Goal: Task Accomplishment & Management: Manage account settings

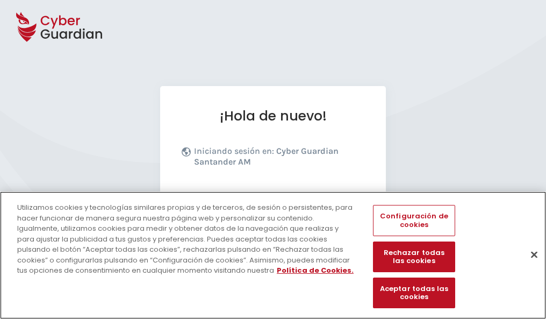
scroll to position [132, 0]
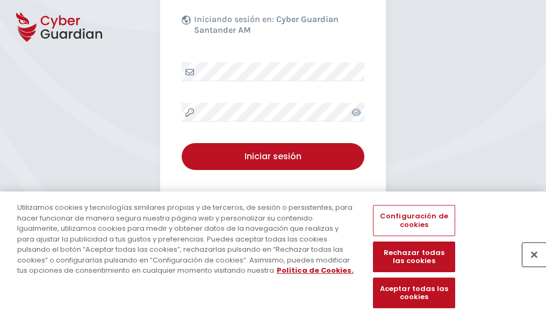
click at [529, 266] on button "Cerrar" at bounding box center [535, 255] width 24 height 24
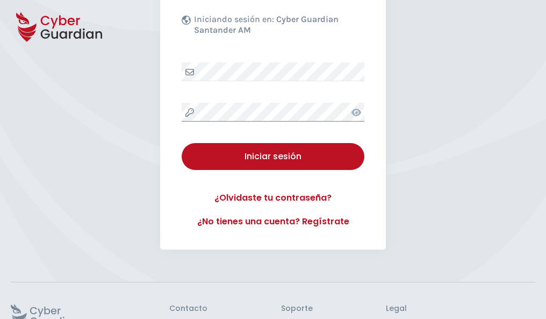
scroll to position [209, 0]
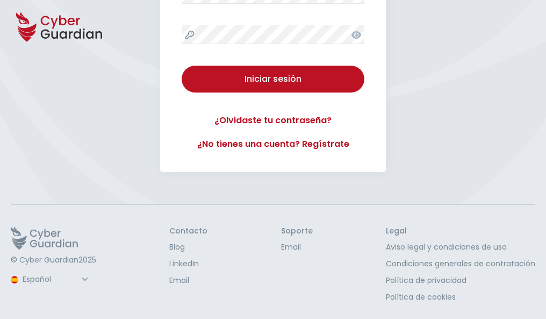
click at [182, 66] on button "Iniciar sesión" at bounding box center [273, 79] width 183 height 27
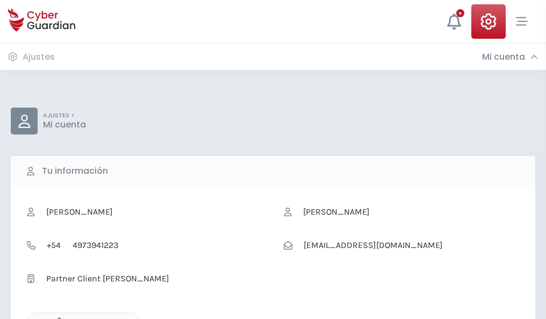
click at [56, 318] on icon "button" at bounding box center [56, 321] width 9 height 9
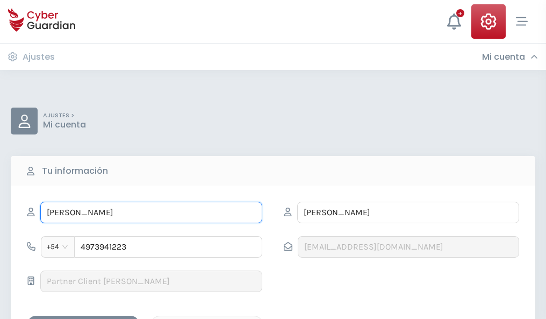
click at [151, 212] on input "ÁGUEDA" at bounding box center [151, 213] width 222 height 22
type input "Á"
type input "Lalo"
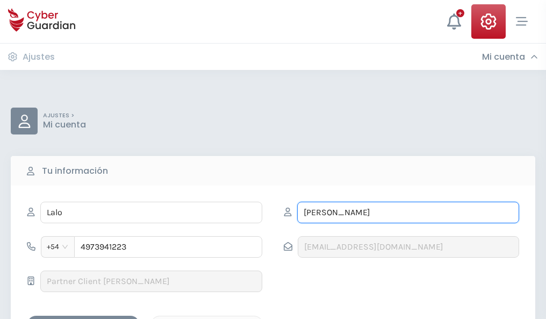
click at [408, 212] on input "MARÍN" at bounding box center [408, 213] width 222 height 22
type input "M"
type input "Merino"
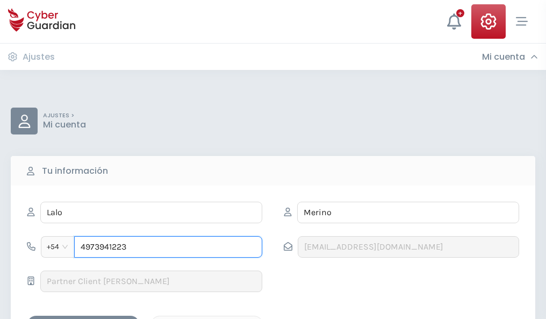
click at [168, 247] on input "4973941223" at bounding box center [168, 247] width 188 height 22
type input "4"
type input "4880605768"
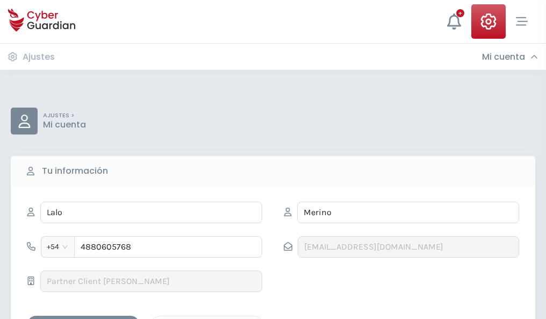
click at [83, 318] on div "Guardar cambios" at bounding box center [83, 324] width 97 height 13
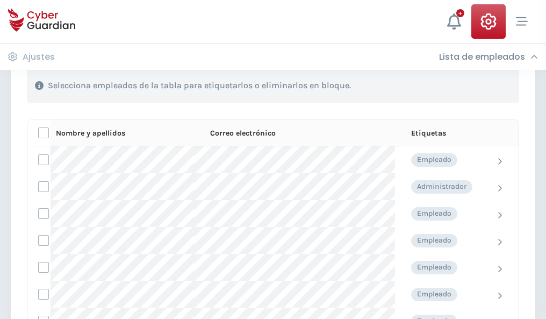
scroll to position [460, 0]
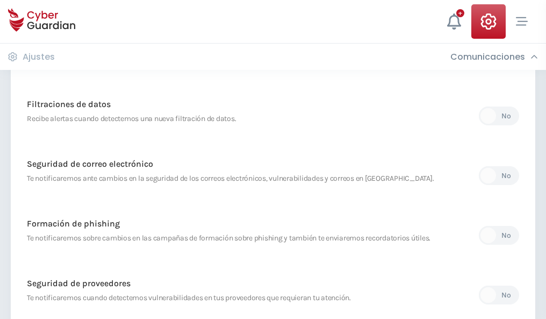
scroll to position [566, 0]
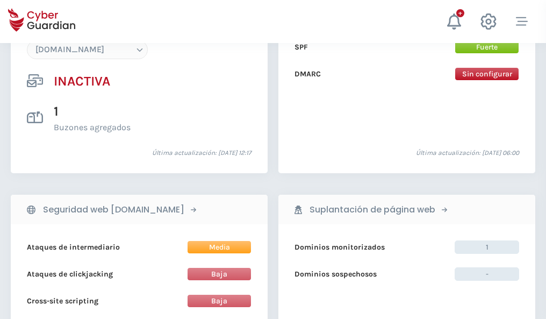
scroll to position [1012, 0]
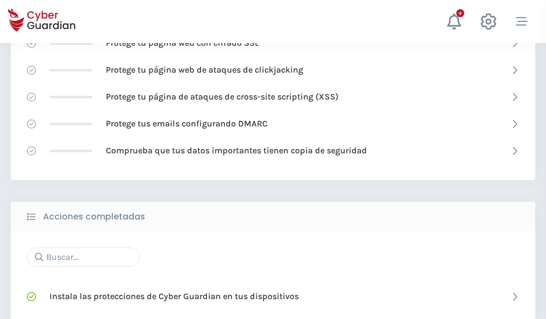
scroll to position [716, 0]
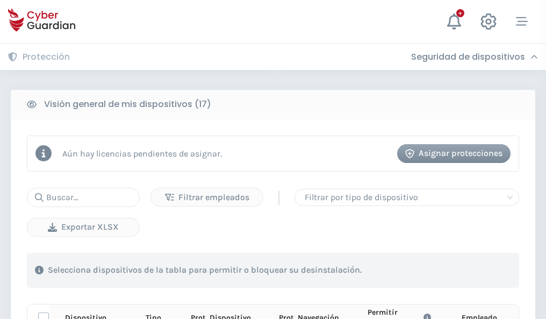
scroll to position [950, 0]
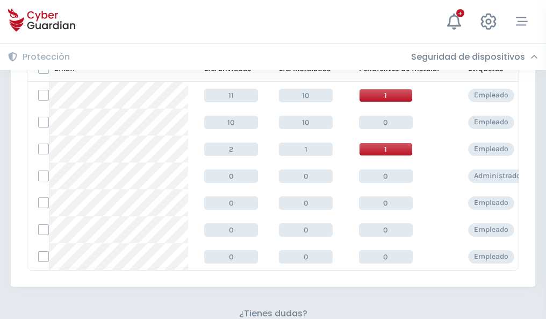
scroll to position [472, 0]
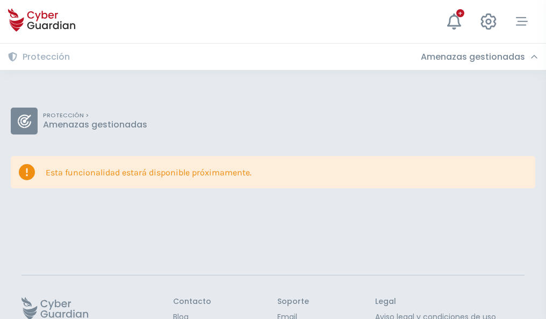
scroll to position [70, 0]
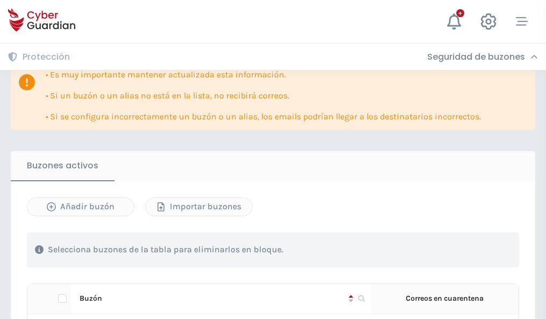
scroll to position [632, 0]
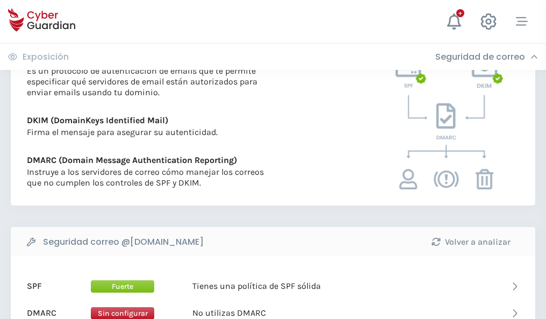
scroll to position [580, 0]
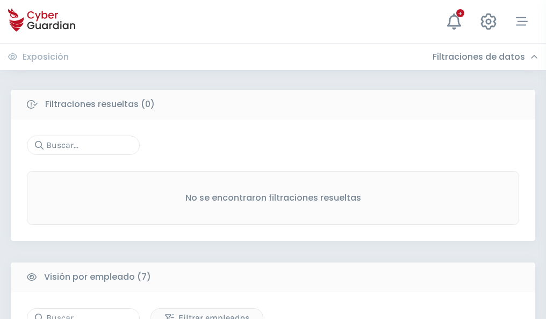
scroll to position [889, 0]
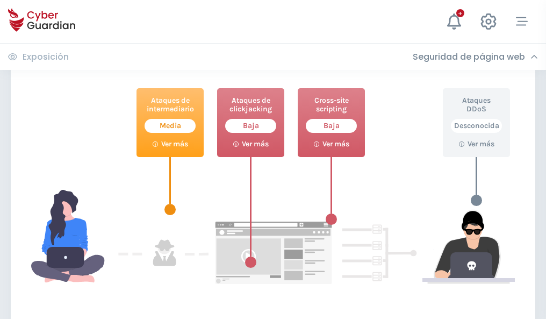
scroll to position [586, 0]
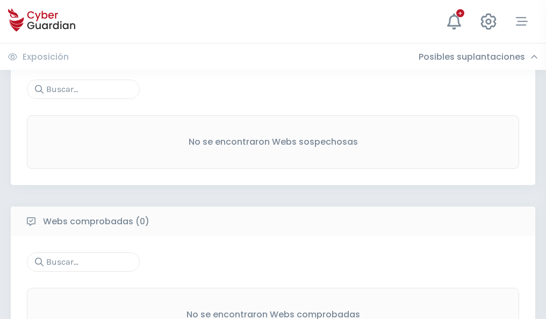
scroll to position [562, 0]
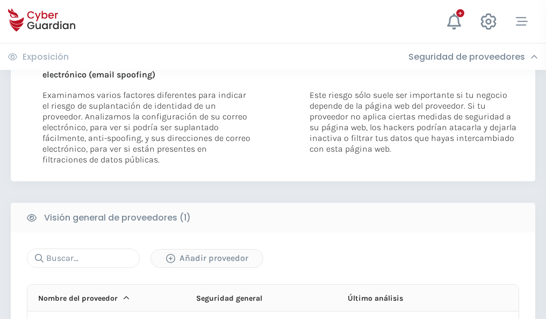
scroll to position [559, 0]
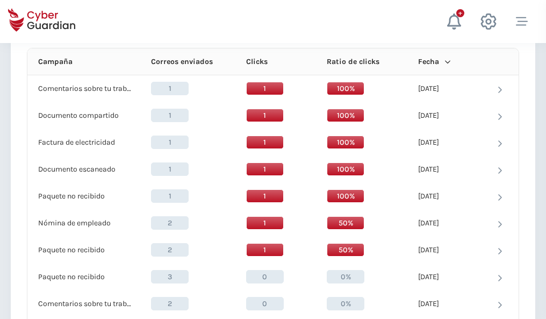
scroll to position [964, 0]
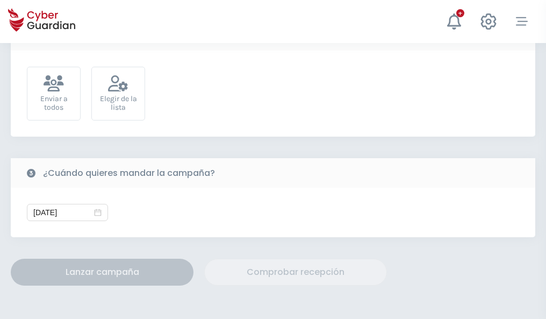
scroll to position [394, 0]
